Goal: Task Accomplishment & Management: Manage account settings

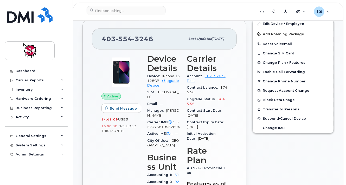
scroll to position [158, 0]
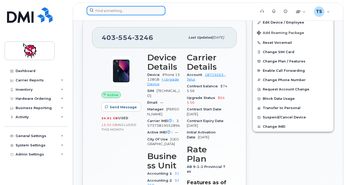
click at [133, 13] on input at bounding box center [126, 10] width 79 height 9
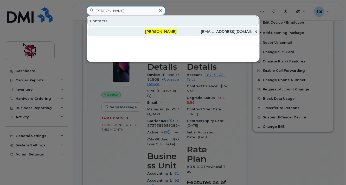
type input "[PERSON_NAME]"
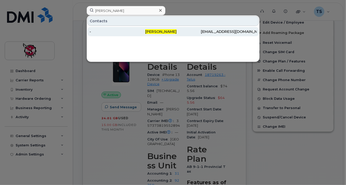
click at [161, 31] on span "[PERSON_NAME]" at bounding box center [160, 31] width 31 height 5
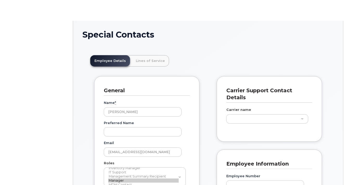
scroll to position [41, 0]
type input "9397"
type input "10346"
type input "10347"
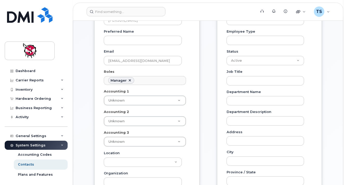
scroll to position [128, 0]
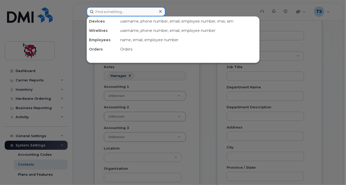
click at [111, 12] on input at bounding box center [126, 11] width 79 height 9
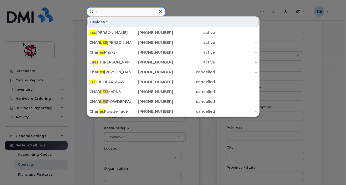
type input "les"
